Goal: Task Accomplishment & Management: Use online tool/utility

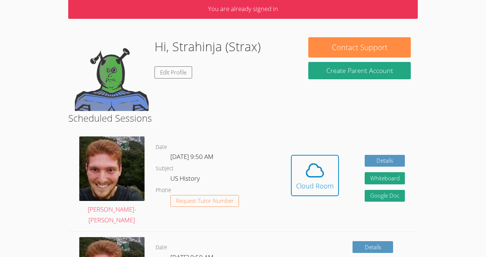
scroll to position [33, 0]
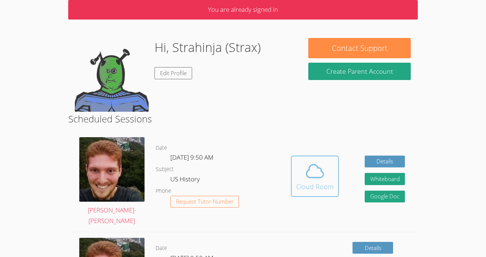
click at [300, 161] on span at bounding box center [315, 171] width 38 height 21
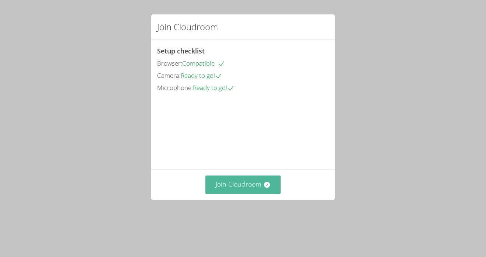
click at [254, 194] on button "Join Cloudroom" at bounding box center [243, 185] width 76 height 18
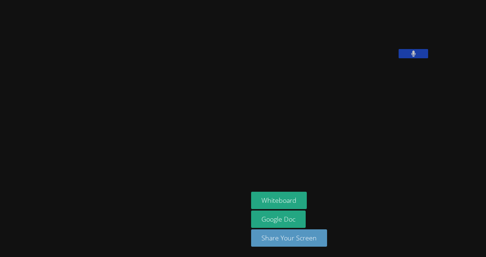
click at [301, 146] on aside "Strahinja (Strax) Dragicevic Whiteboard Google Doc Share Your Screen" at bounding box center [340, 128] width 184 height 257
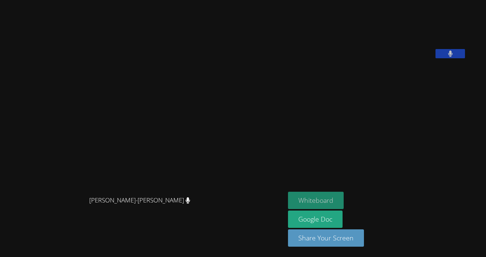
click at [344, 200] on button "Whiteboard" at bounding box center [316, 200] width 56 height 17
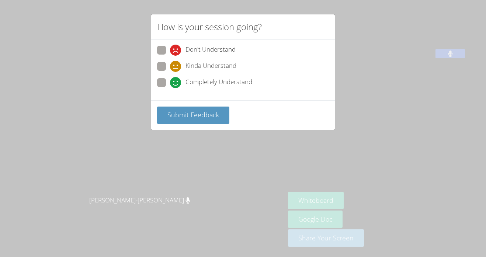
click at [191, 84] on span "Completely Understand" at bounding box center [218, 82] width 67 height 11
click at [176, 84] on input "Completely Understand" at bounding box center [173, 81] width 6 height 6
radio input "true"
click at [216, 115] on span "Submit Feedback" at bounding box center [193, 114] width 52 height 9
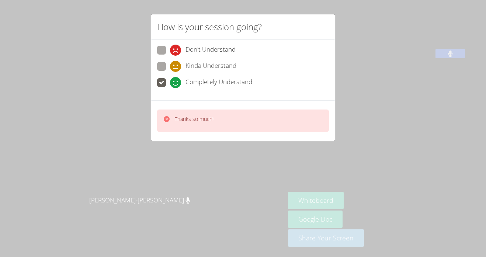
click at [371, 153] on div "How is your session going? Don't Understand Kinda Understand Completely Underst…" at bounding box center [243, 128] width 486 height 257
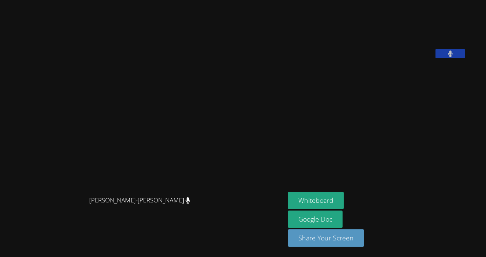
click at [381, 201] on div "Whiteboard Google Doc Share Your Screen" at bounding box center [377, 222] width 178 height 61
